Goal: Transaction & Acquisition: Purchase product/service

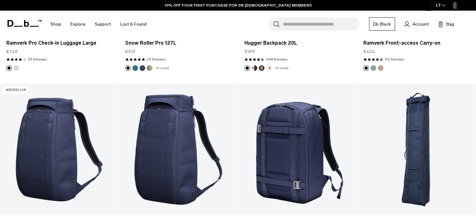
scroll to position [1533, 0]
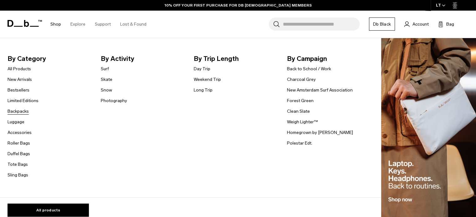
click at [23, 111] on link "Backpacks" at bounding box center [18, 111] width 21 height 7
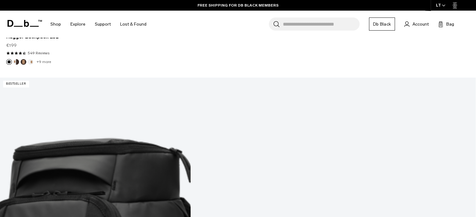
scroll to position [657, 0]
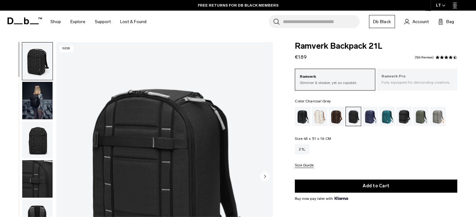
click at [412, 75] on p "Ramverk Pro" at bounding box center [416, 76] width 71 height 6
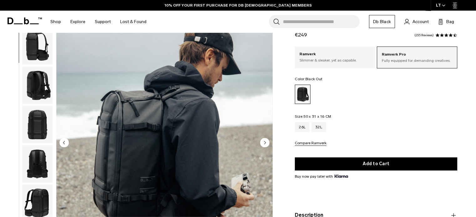
scroll to position [21, 0]
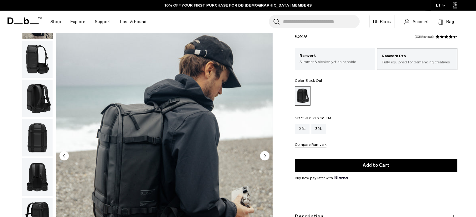
click at [35, 95] on img "button" at bounding box center [37, 99] width 30 height 38
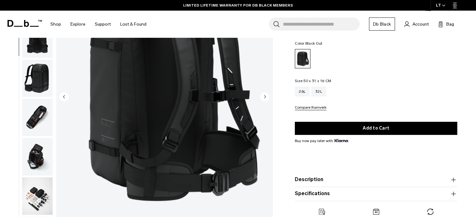
scroll to position [114, 0]
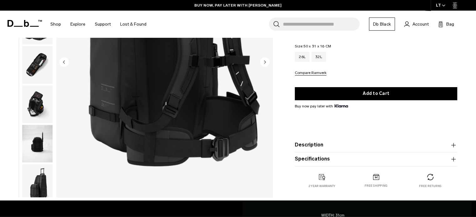
click at [33, 104] on img "button" at bounding box center [37, 105] width 30 height 38
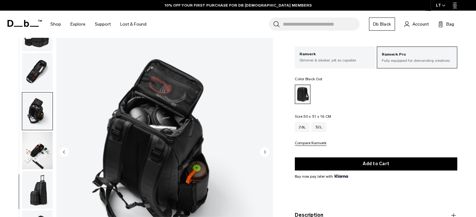
scroll to position [21, 0]
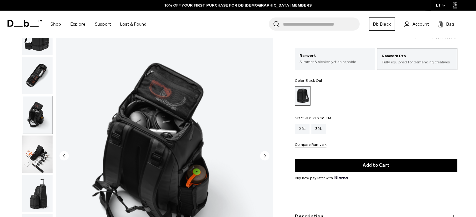
click at [41, 80] on img "button" at bounding box center [37, 76] width 30 height 38
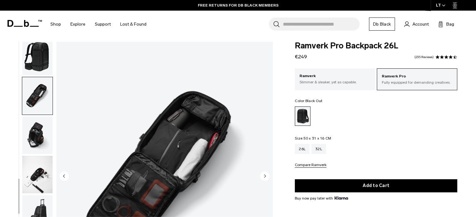
scroll to position [0, 0]
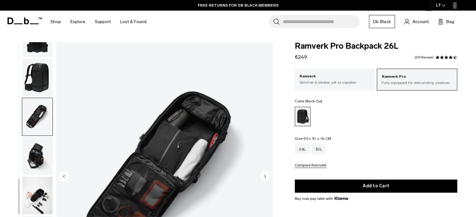
click at [43, 84] on img "button" at bounding box center [37, 78] width 30 height 38
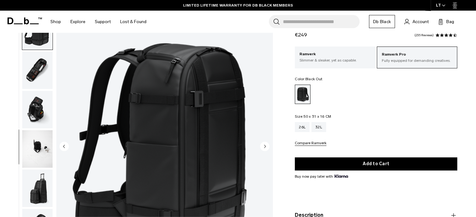
scroll to position [31, 0]
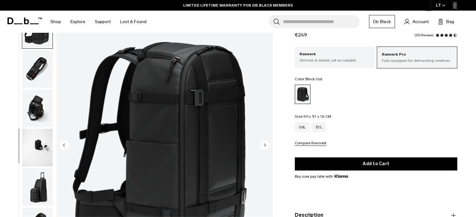
click at [264, 145] on circle "Next slide" at bounding box center [264, 144] width 9 height 9
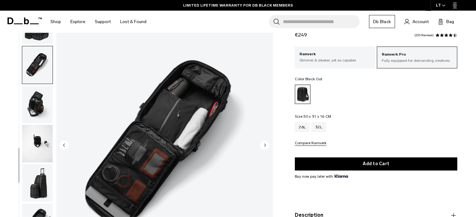
click at [264, 145] on circle "Next slide" at bounding box center [264, 144] width 9 height 9
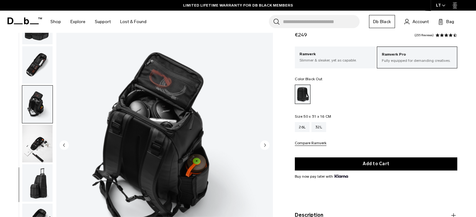
click at [264, 145] on circle "Next slide" at bounding box center [264, 144] width 9 height 9
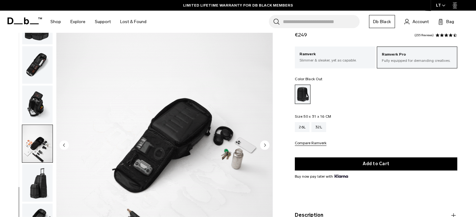
click at [264, 145] on circle "Next slide" at bounding box center [264, 144] width 9 height 9
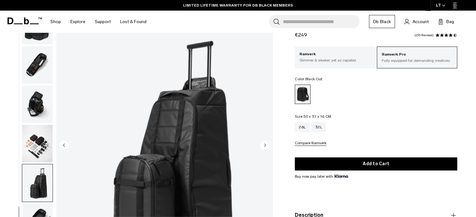
click at [264, 145] on circle "Next slide" at bounding box center [264, 144] width 9 height 9
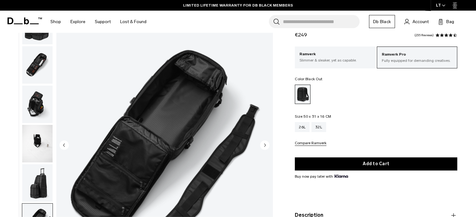
click at [264, 145] on circle "Next slide" at bounding box center [264, 144] width 9 height 9
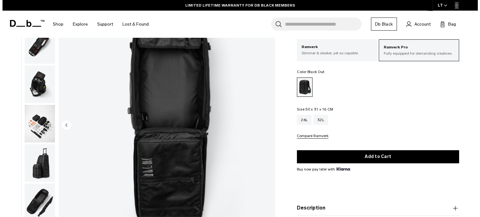
scroll to position [52, 0]
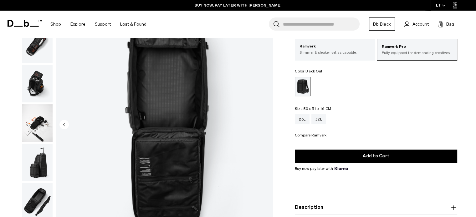
click at [268, 132] on img "13 / 13" at bounding box center [164, 125] width 216 height 270
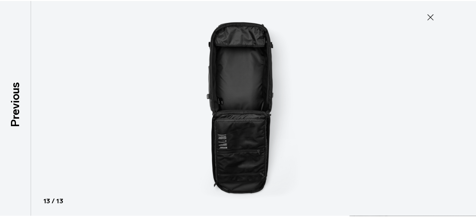
scroll to position [237, 0]
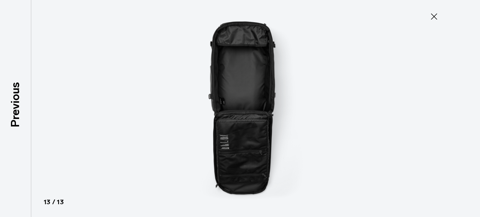
click at [433, 18] on icon at bounding box center [434, 16] width 6 height 6
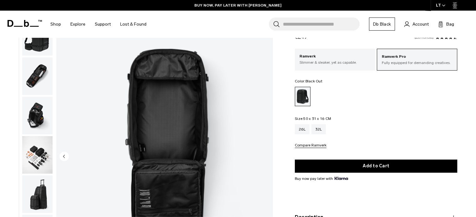
scroll to position [0, 0]
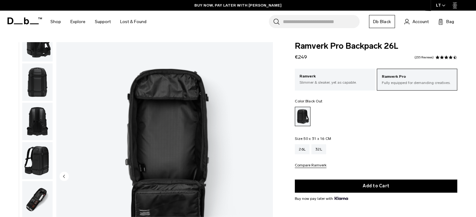
click at [35, 152] on img "button" at bounding box center [37, 161] width 30 height 38
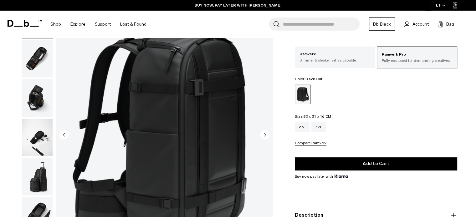
scroll to position [63, 0]
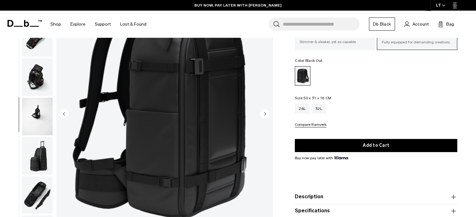
click at [156, 124] on img "7 / 13" at bounding box center [164, 115] width 216 height 270
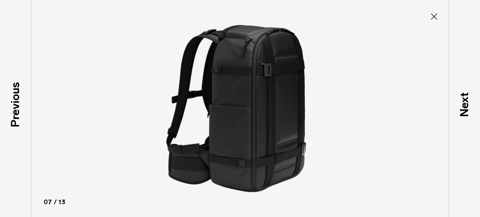
type button "Close"
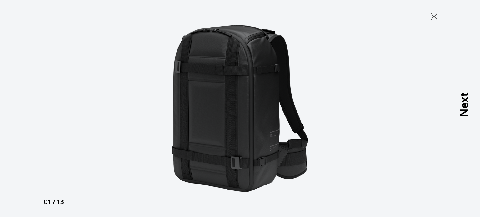
click at [434, 17] on icon at bounding box center [434, 17] width 10 height 10
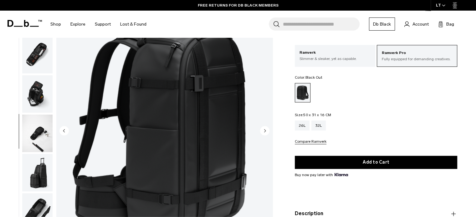
scroll to position [31, 0]
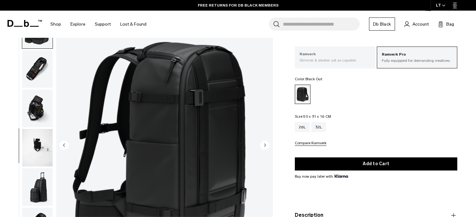
click at [335, 58] on p "Slimmer & sleaker, yet as capable." at bounding box center [334, 61] width 71 height 6
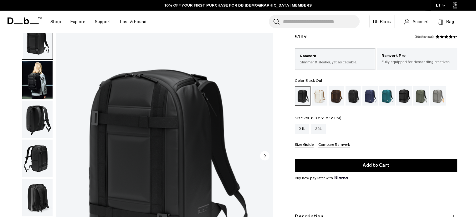
click at [318, 129] on div "26L" at bounding box center [318, 129] width 15 height 10
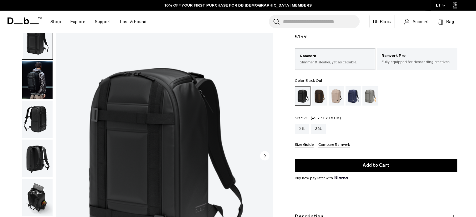
click at [296, 128] on div "21L" at bounding box center [302, 129] width 14 height 10
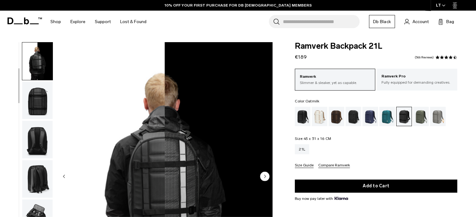
click at [305, 119] on div "Black Out" at bounding box center [303, 116] width 16 height 19
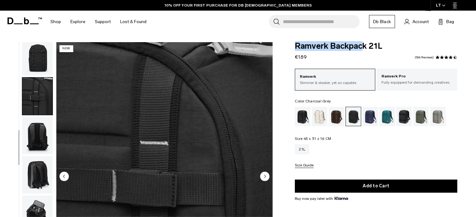
drag, startPoint x: 295, startPoint y: 46, endPoint x: 366, endPoint y: 47, distance: 71.3
click at [366, 47] on span "Ramverk Backpack 21L" at bounding box center [376, 46] width 162 height 8
copy span "Ramverk Backpac"
